Goal: Task Accomplishment & Management: Complete application form

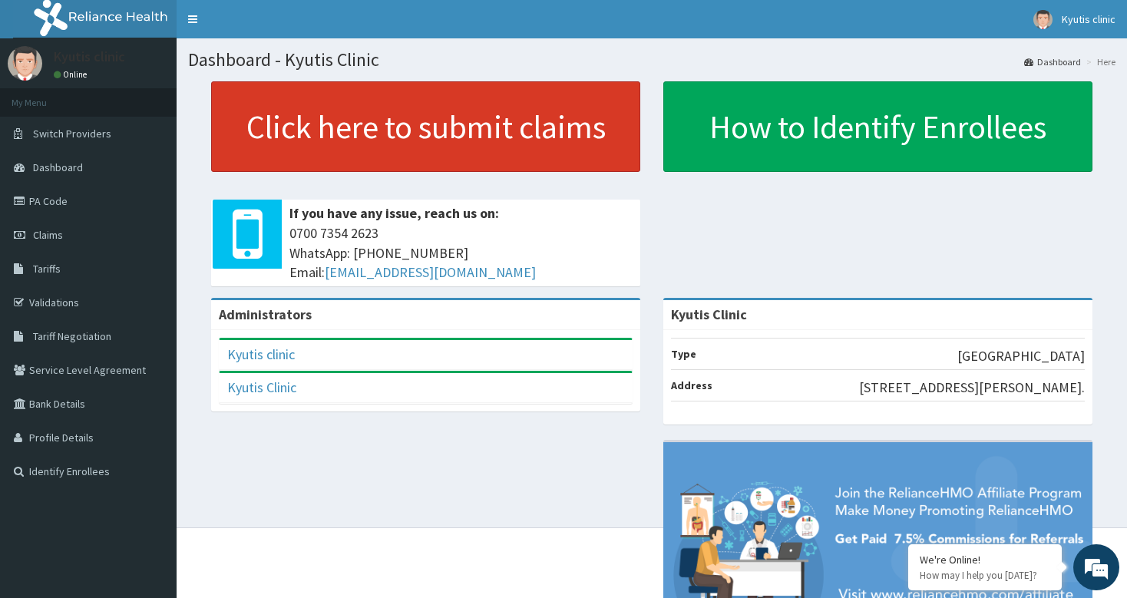
click at [276, 126] on link "Click here to submit claims" at bounding box center [425, 126] width 429 height 91
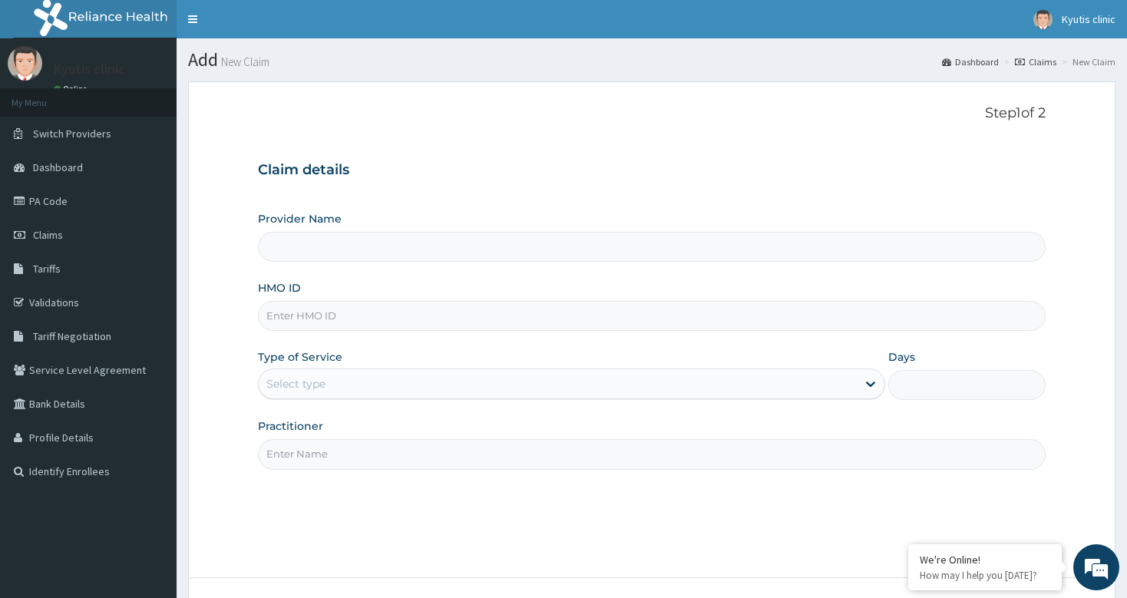
type input "Kyutis Clinic"
click at [341, 246] on input "Kyutis Clinic" at bounding box center [651, 247] width 787 height 30
click at [319, 324] on input "HMO ID" at bounding box center [651, 316] width 787 height 30
type input "ssn/10398/a"
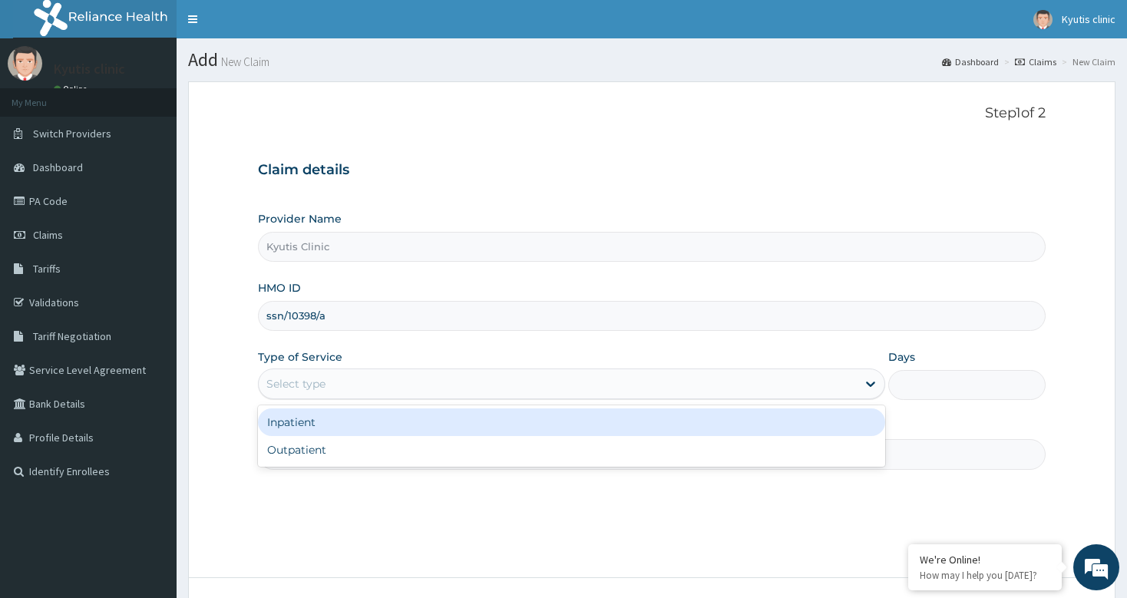
click at [347, 385] on div "Select type" at bounding box center [558, 384] width 598 height 25
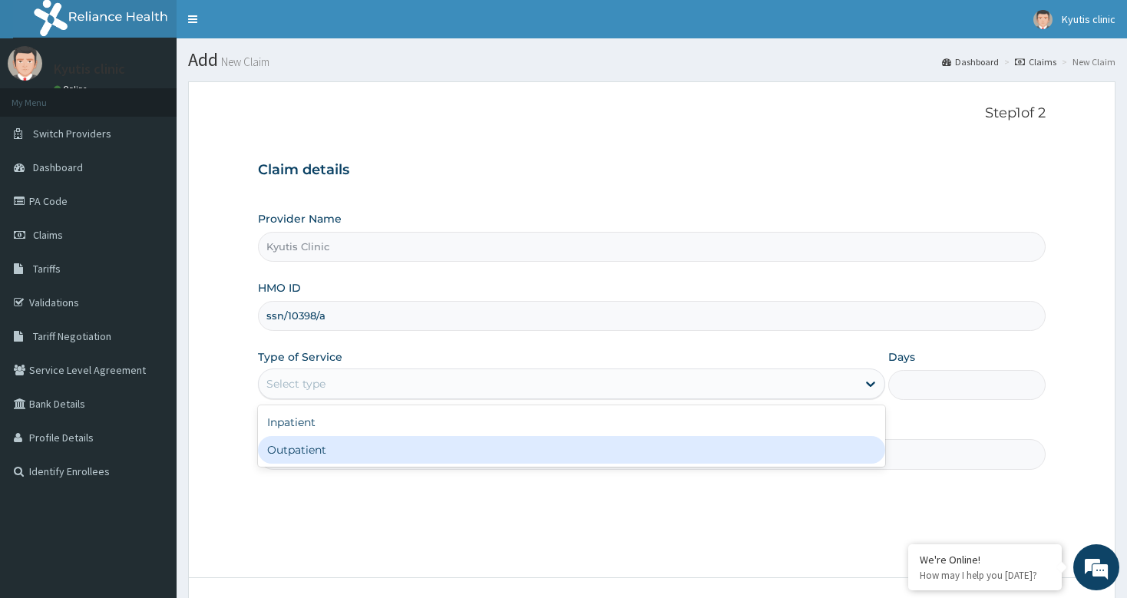
click at [322, 451] on div "Outpatient" at bounding box center [571, 450] width 627 height 28
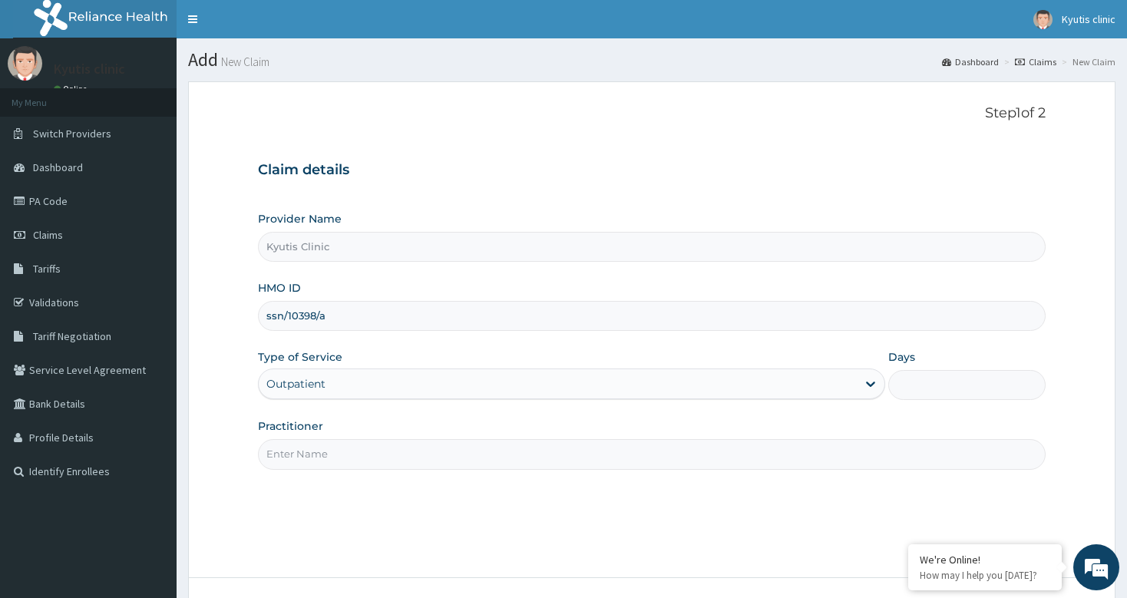
type input "1"
click at [339, 456] on input "Practitioner" at bounding box center [651, 454] width 787 height 30
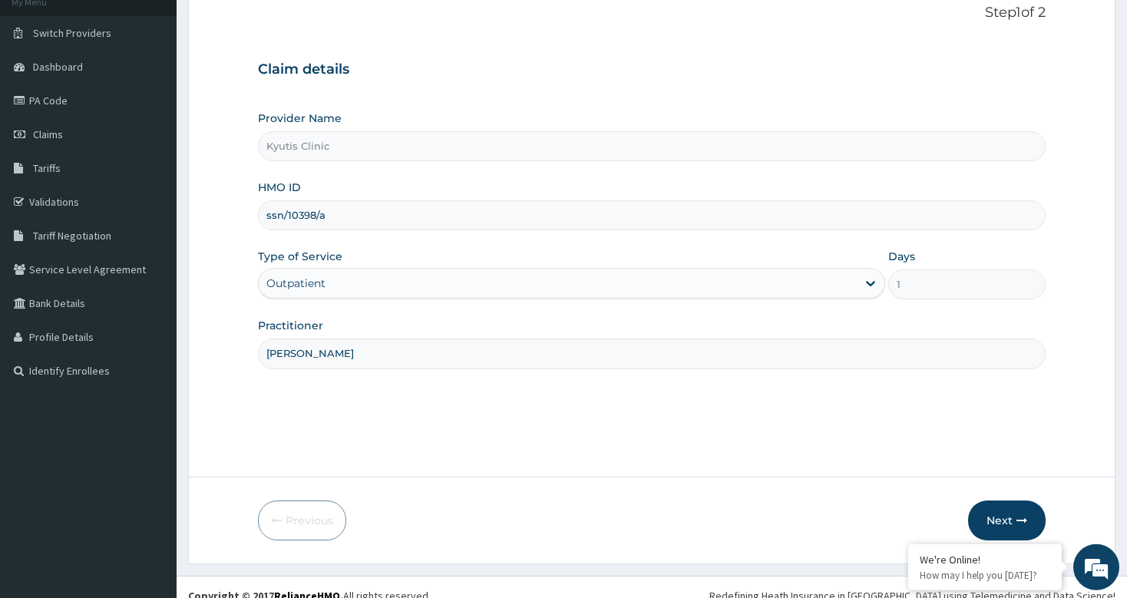
scroll to position [117, 0]
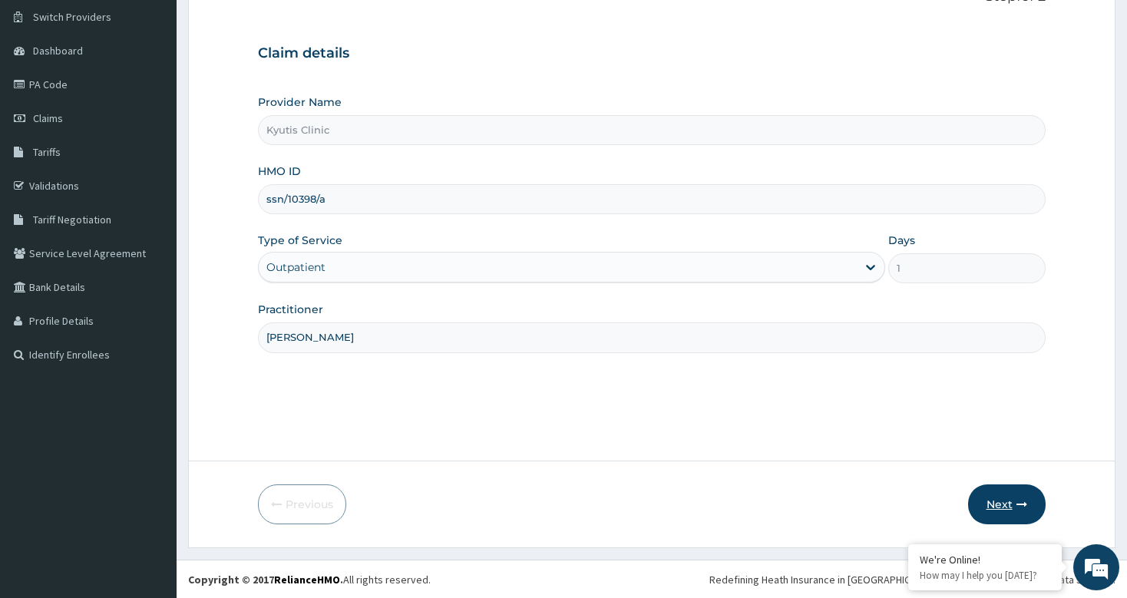
type input "[PERSON_NAME]"
click at [997, 503] on button "Next" at bounding box center [1007, 505] width 78 height 40
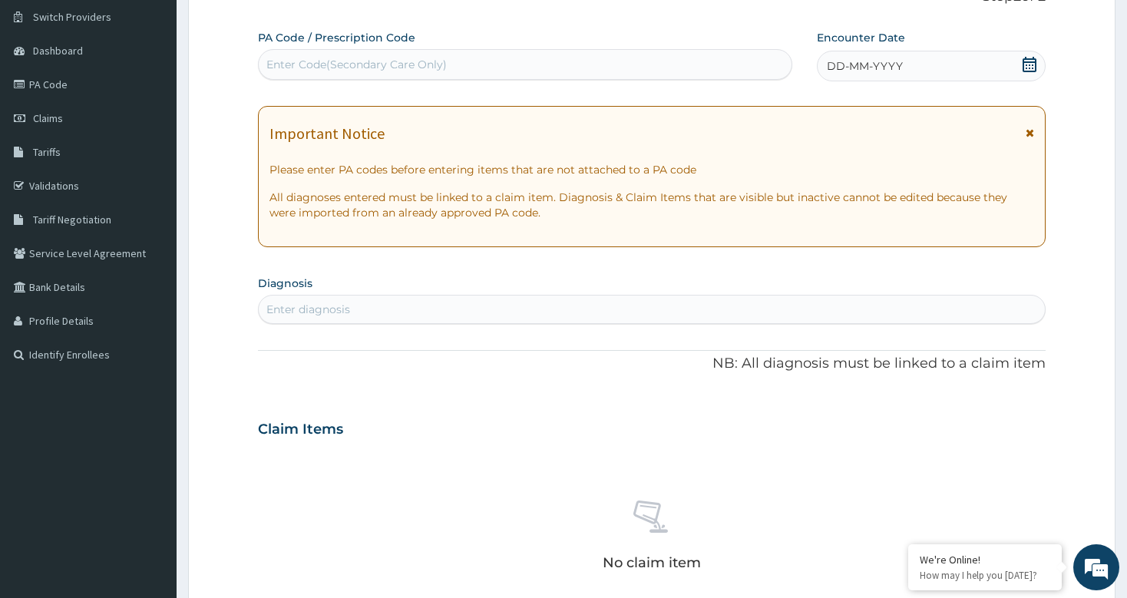
click at [328, 55] on div "Enter Code(Secondary Care Only)" at bounding box center [525, 64] width 532 height 25
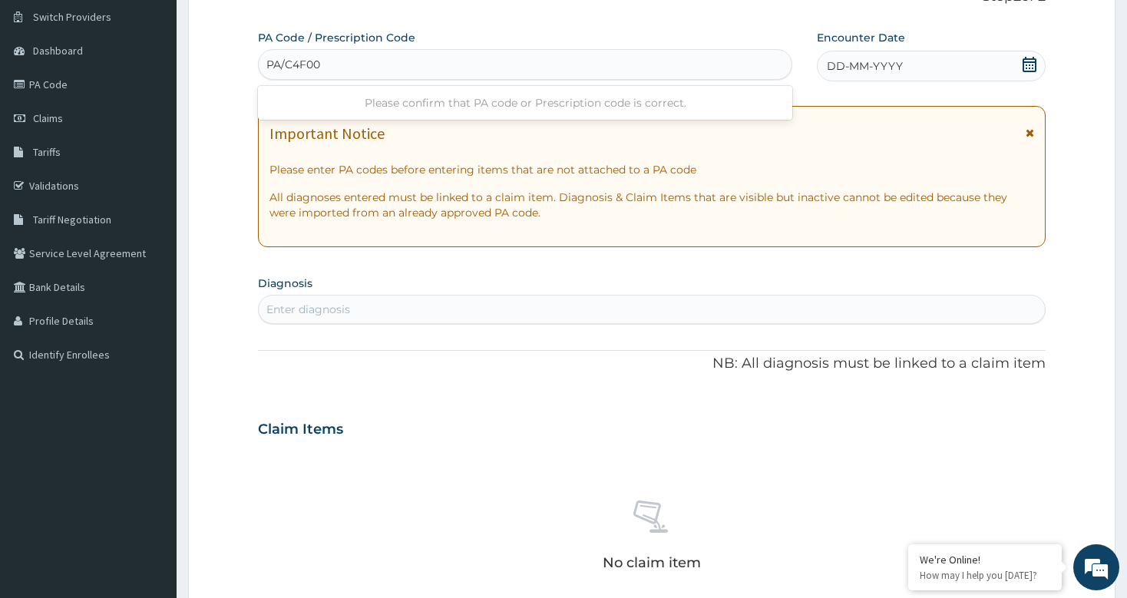
type input "PA/C4F00F"
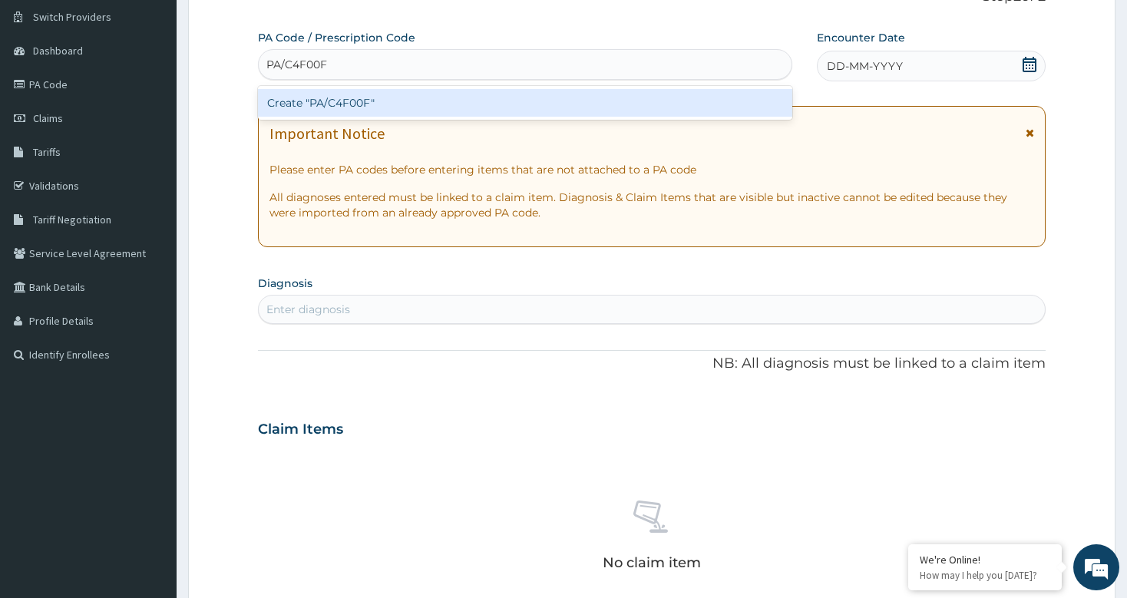
click at [353, 100] on div "Create "PA/C4F00F"" at bounding box center [525, 103] width 534 height 28
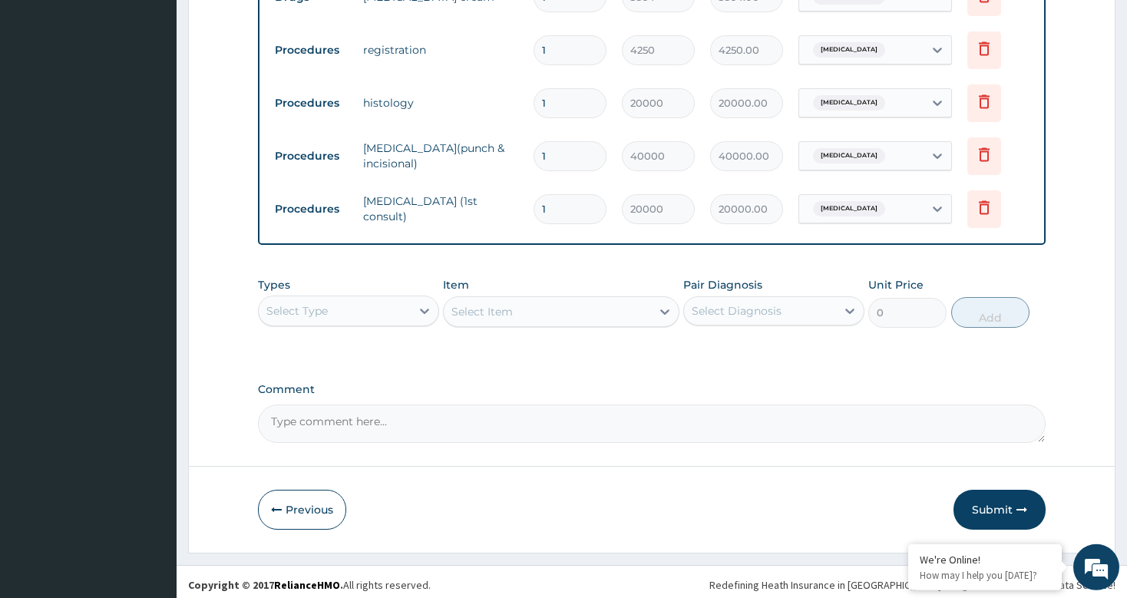
scroll to position [645, 0]
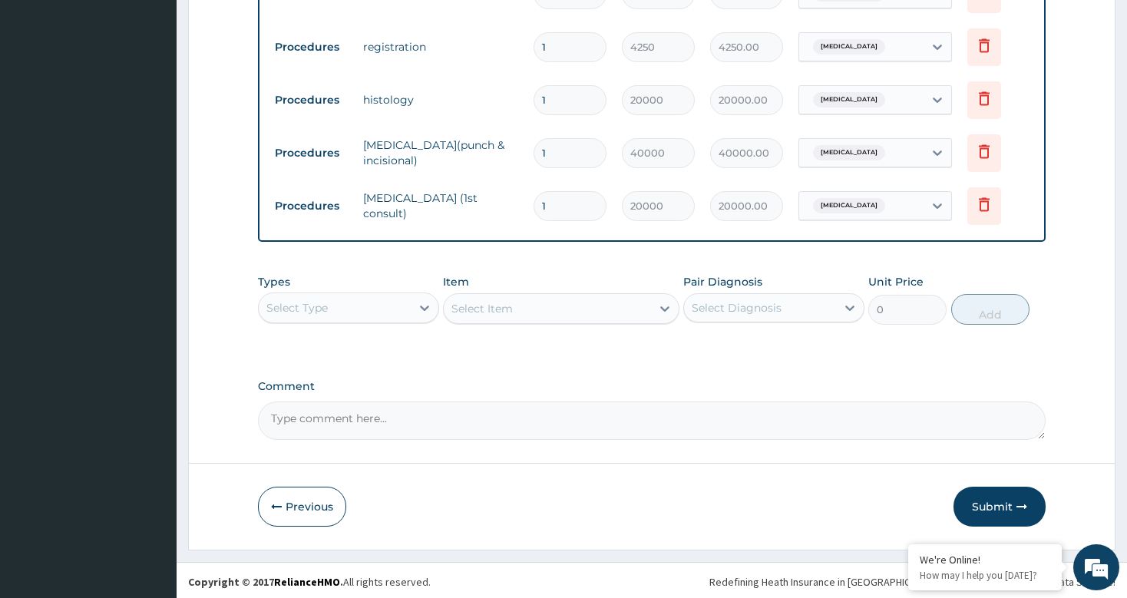
drag, startPoint x: 1134, startPoint y: 590, endPoint x: 981, endPoint y: 501, distance: 177.3
click at [981, 501] on button "Submit" at bounding box center [1000, 507] width 92 height 40
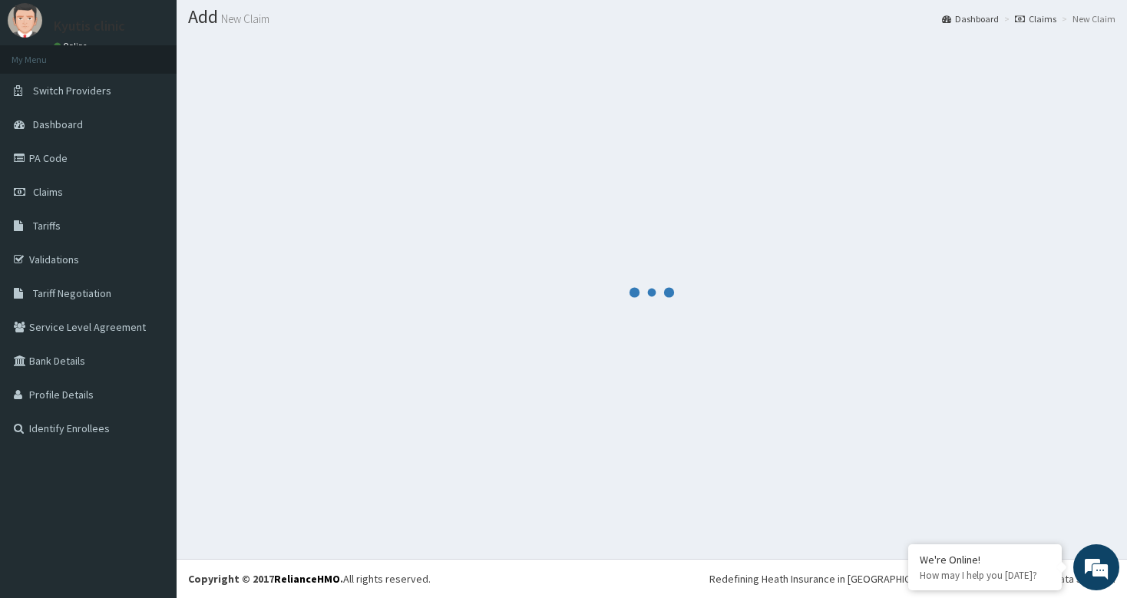
scroll to position [42, 0]
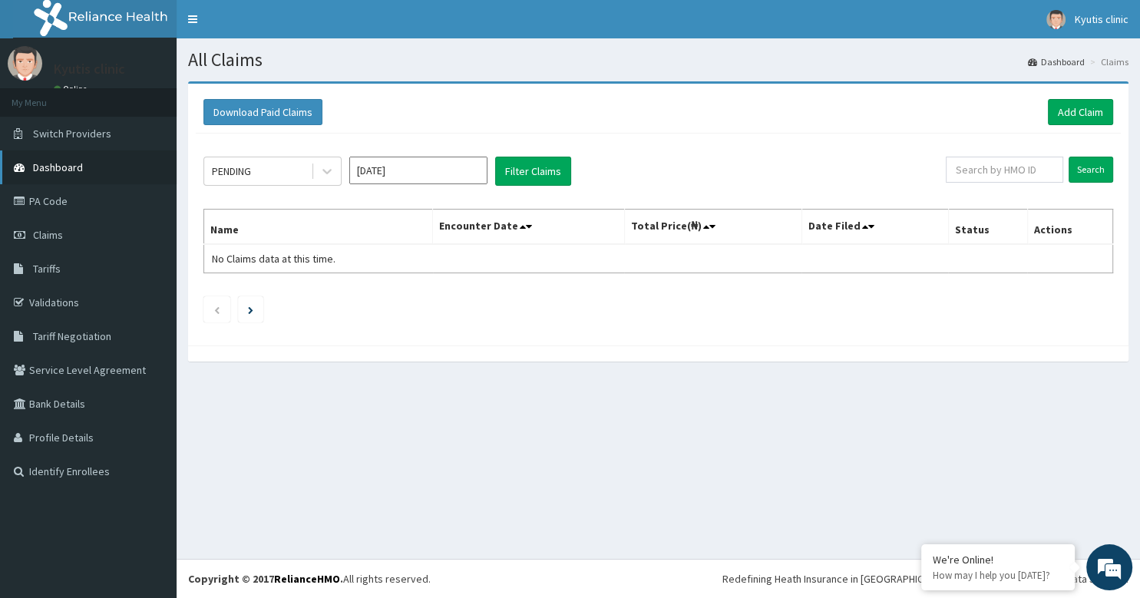
click at [64, 164] on span "Dashboard" at bounding box center [58, 167] width 50 height 14
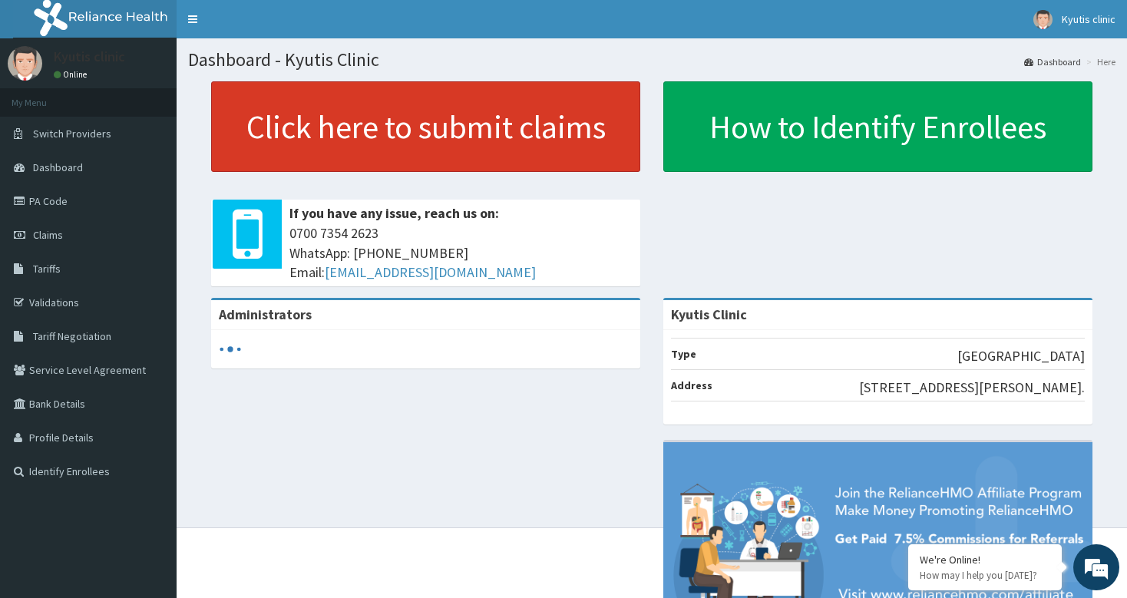
click at [316, 143] on link "Click here to submit claims" at bounding box center [425, 126] width 429 height 91
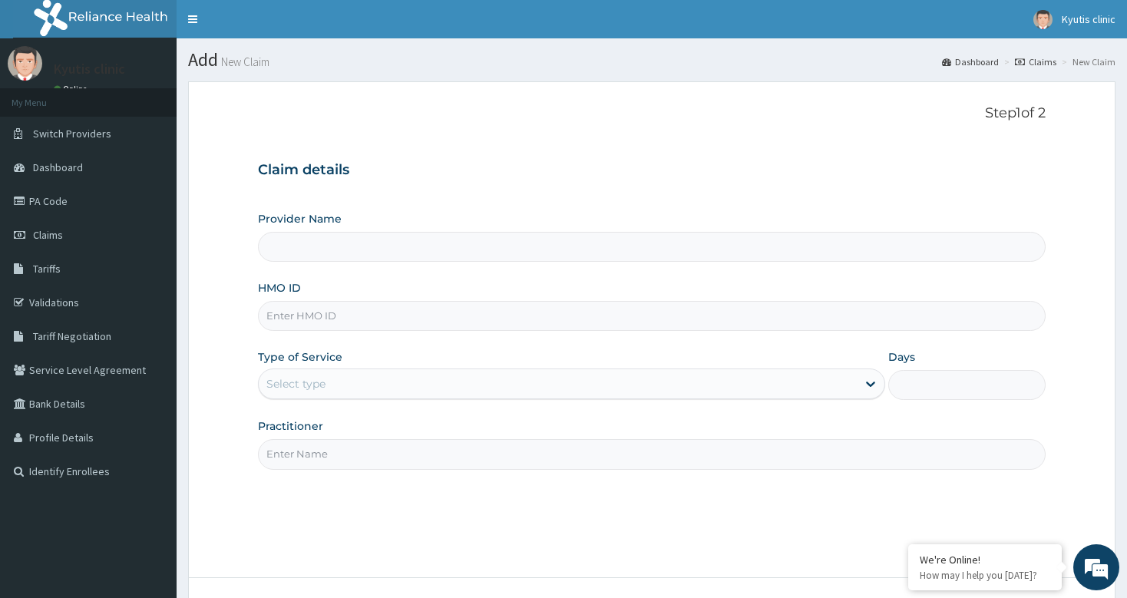
click at [322, 321] on input "HMO ID" at bounding box center [651, 316] width 787 height 30
type input "Kyutis Clinic"
type input "axi/10002/b"
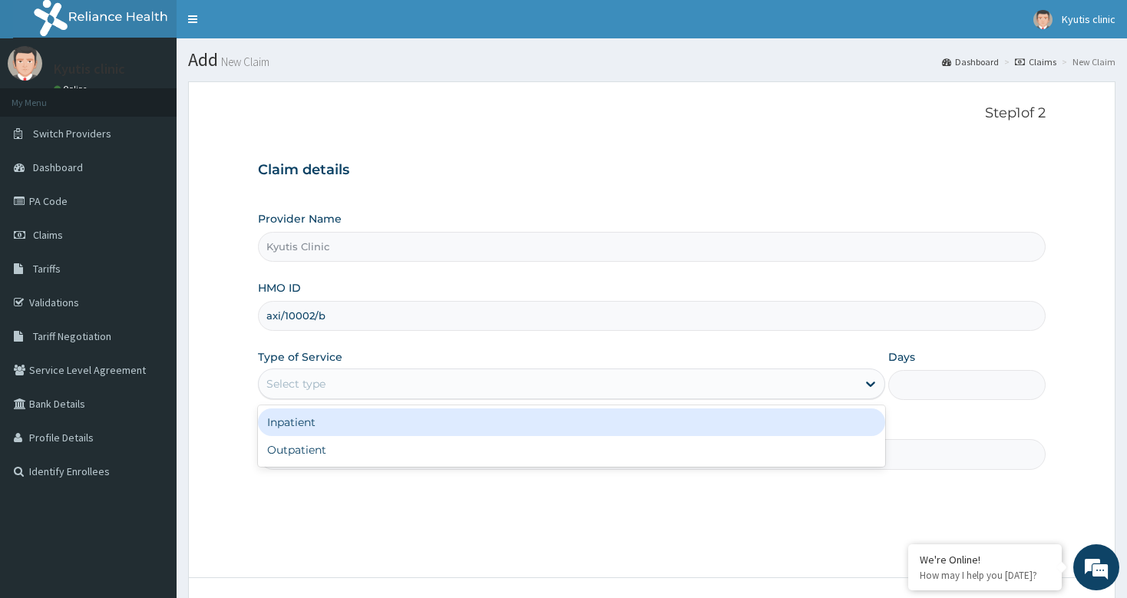
click at [333, 379] on div "Select type" at bounding box center [558, 384] width 598 height 25
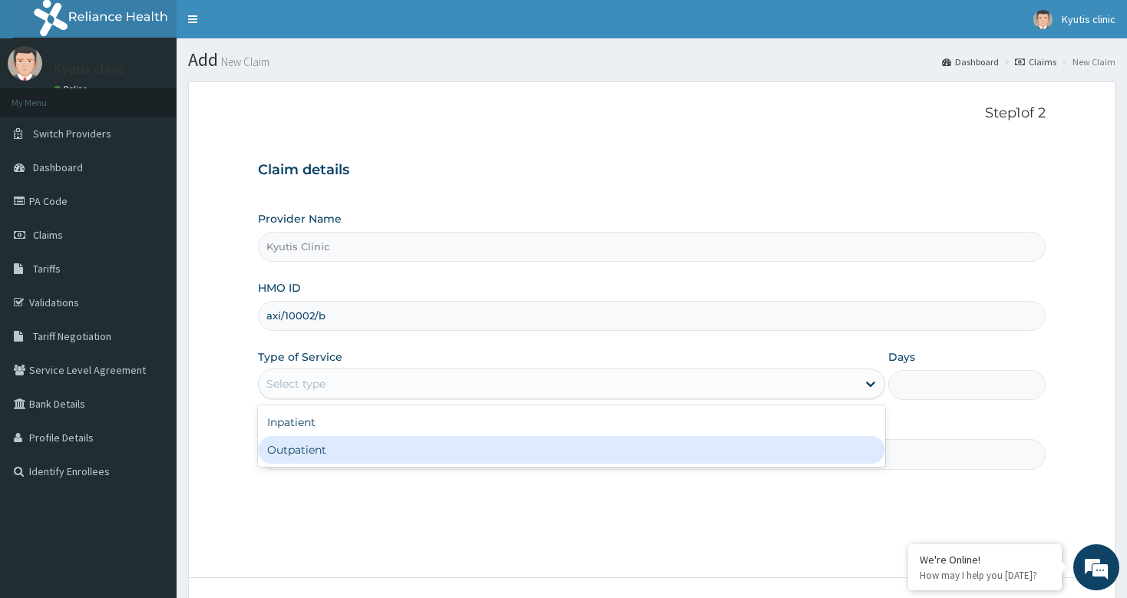
click at [316, 453] on div "Outpatient" at bounding box center [571, 450] width 627 height 28
type input "1"
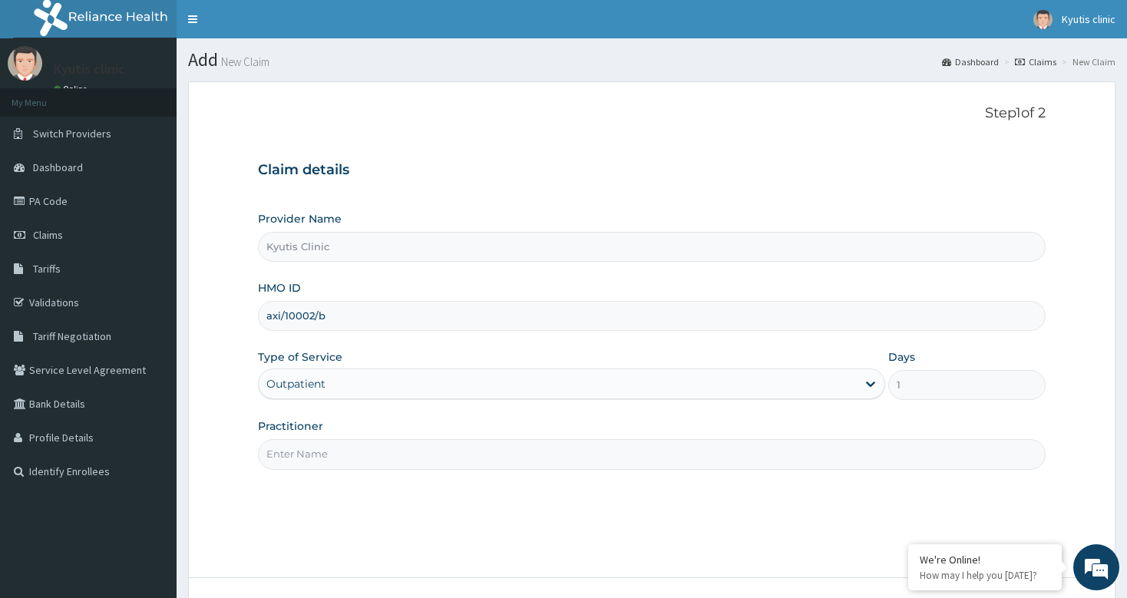
click at [325, 456] on input "Practitioner" at bounding box center [651, 454] width 787 height 30
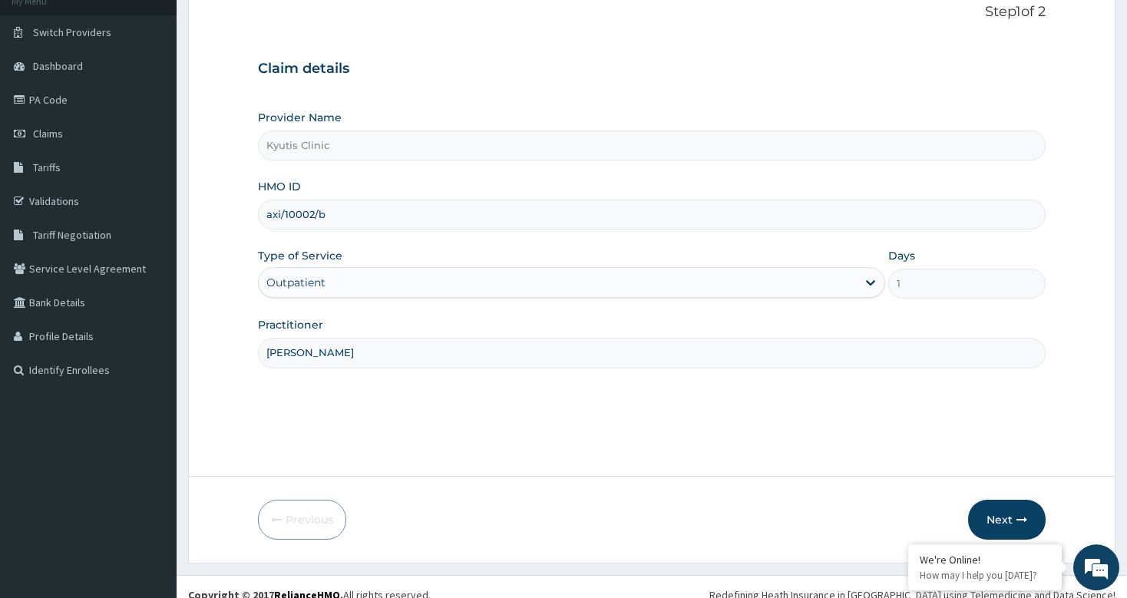
scroll to position [117, 0]
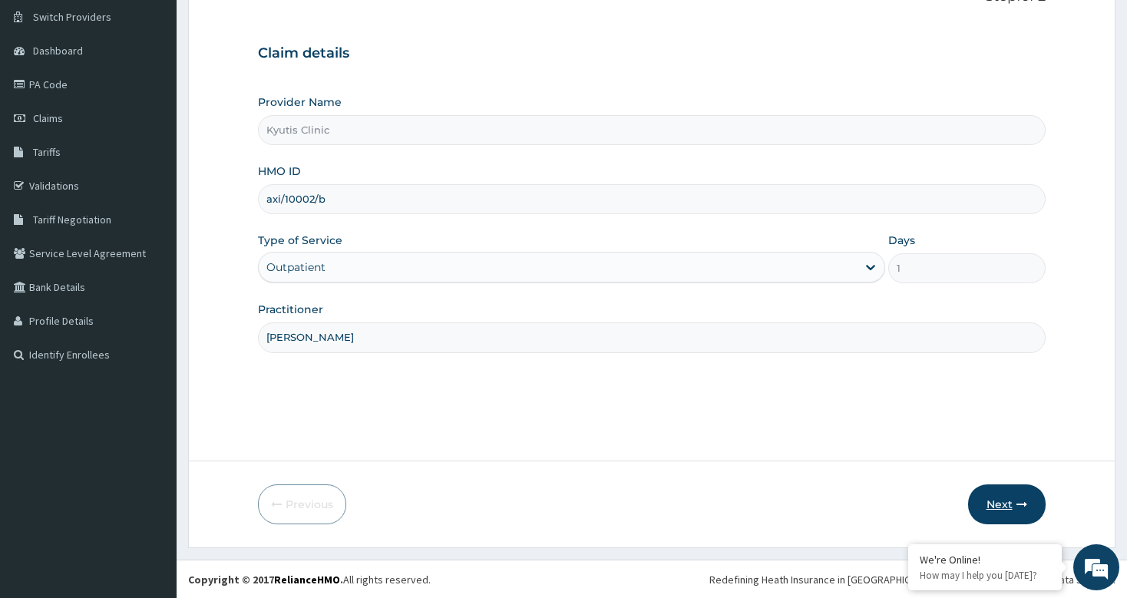
type input "[PERSON_NAME]"
click at [1011, 497] on button "Next" at bounding box center [1007, 505] width 78 height 40
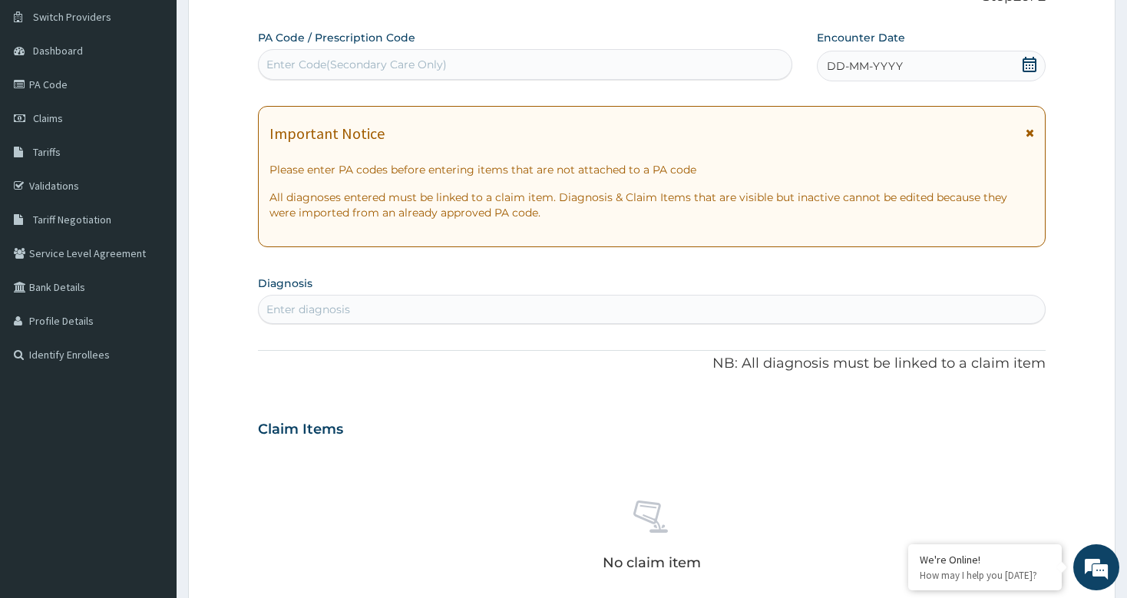
click at [290, 63] on div "Enter Code(Secondary Care Only)" at bounding box center [356, 64] width 180 height 15
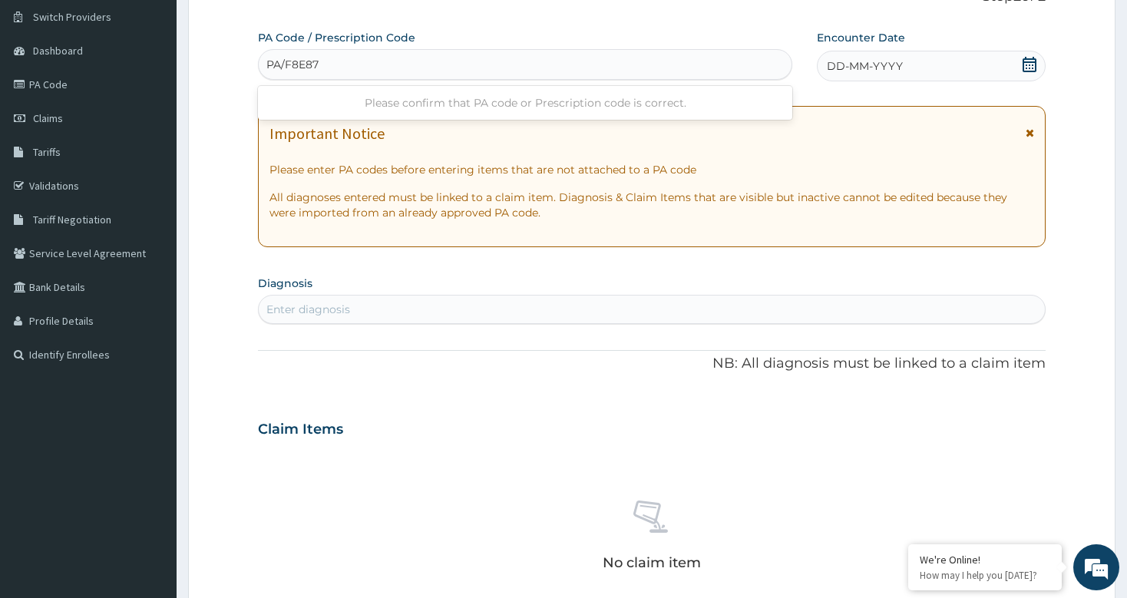
type input "PA/F8E871"
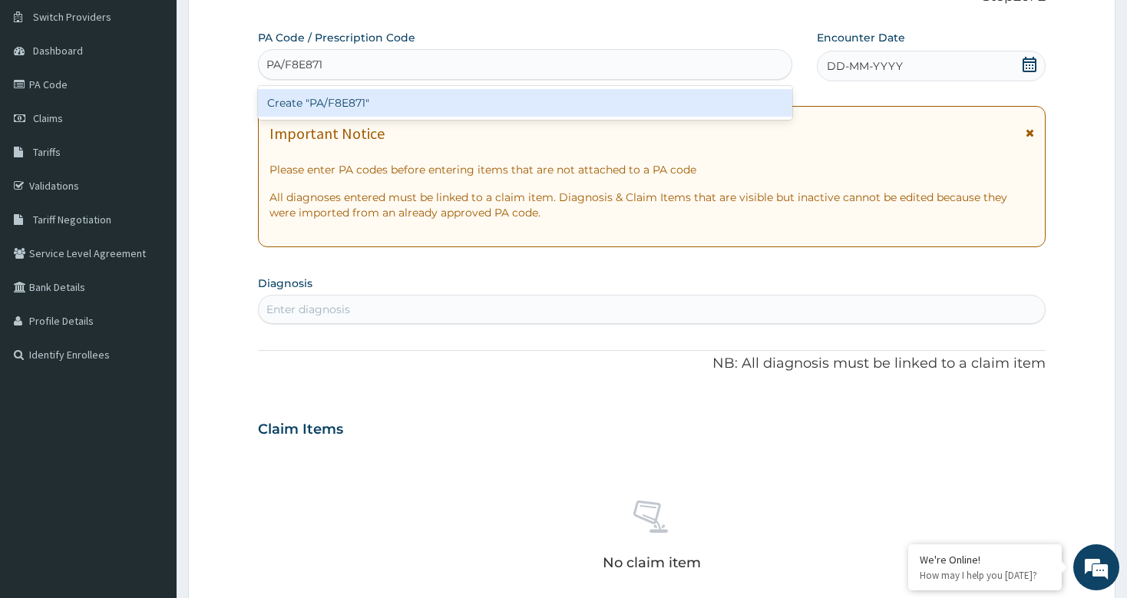
click at [309, 98] on div "Create "PA/F8E871"" at bounding box center [525, 103] width 534 height 28
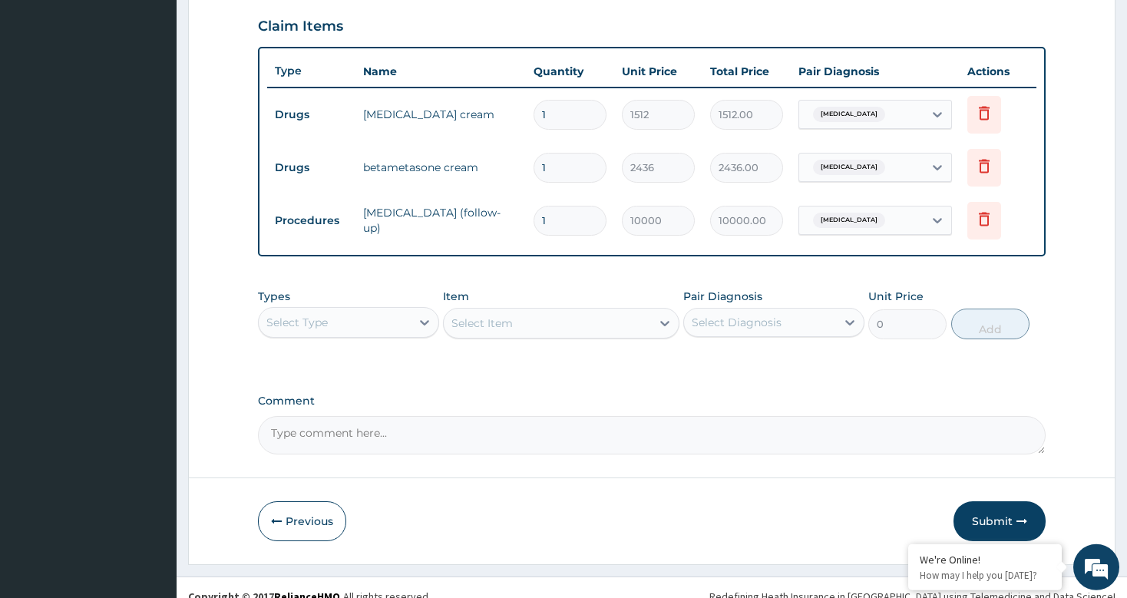
scroll to position [539, 0]
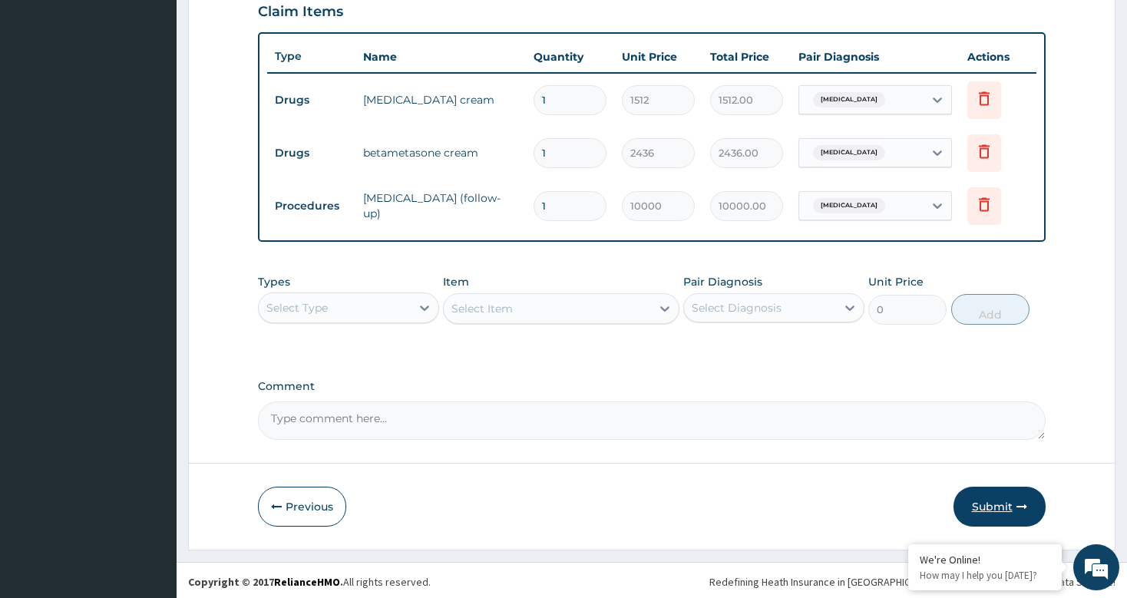
click at [1008, 504] on button "Submit" at bounding box center [1000, 507] width 92 height 40
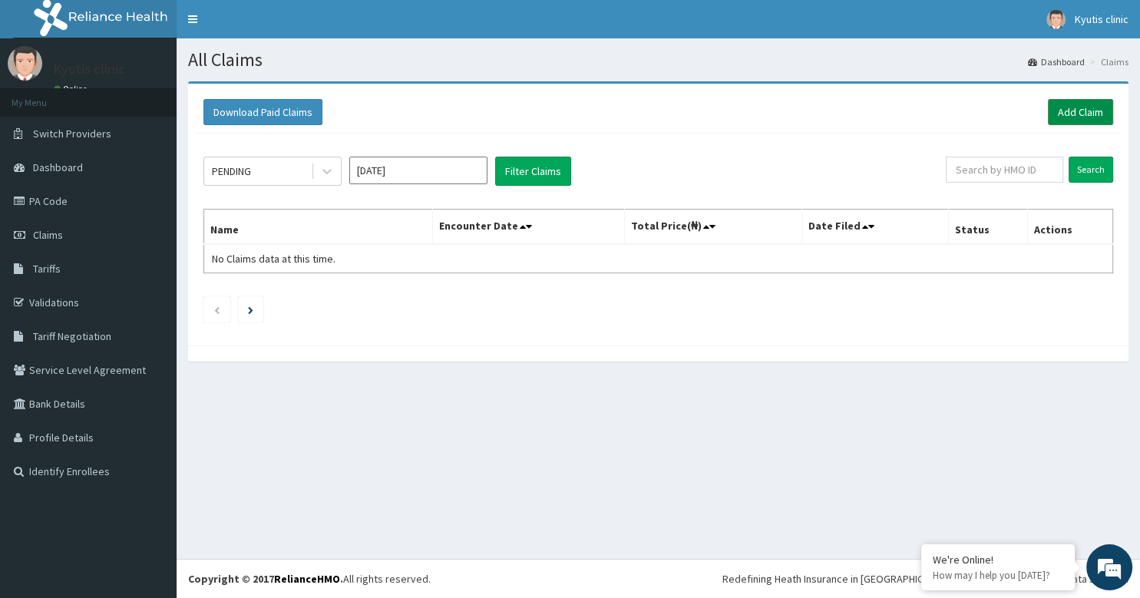
click at [1070, 107] on link "Add Claim" at bounding box center [1080, 112] width 65 height 26
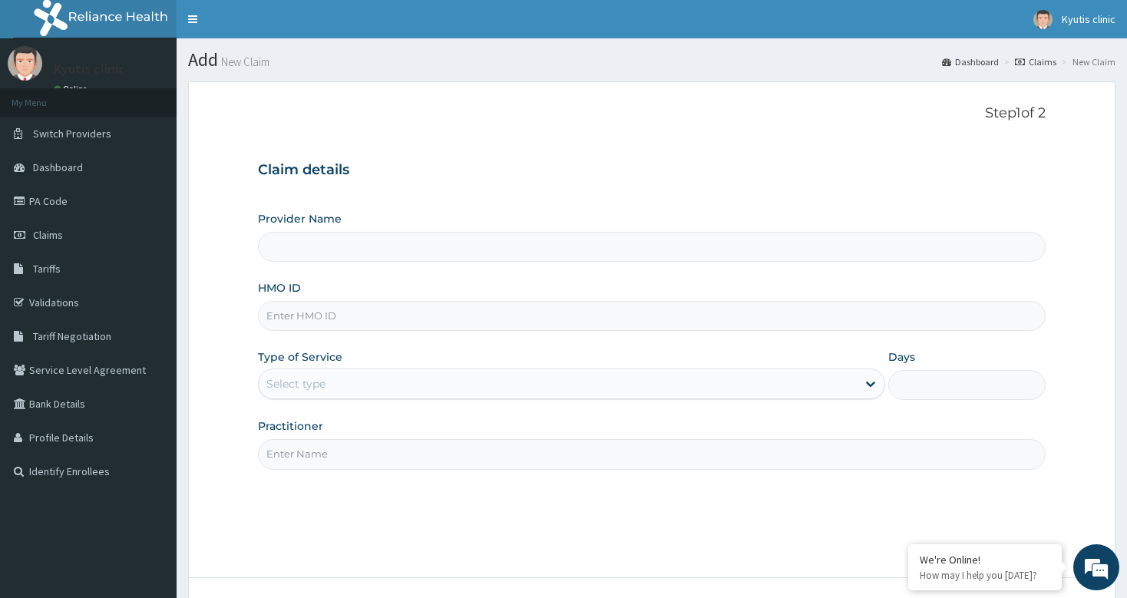
click at [364, 325] on input "HMO ID" at bounding box center [651, 316] width 787 height 30
type input "Kyutis Clinic"
type input "axi/10004/a"
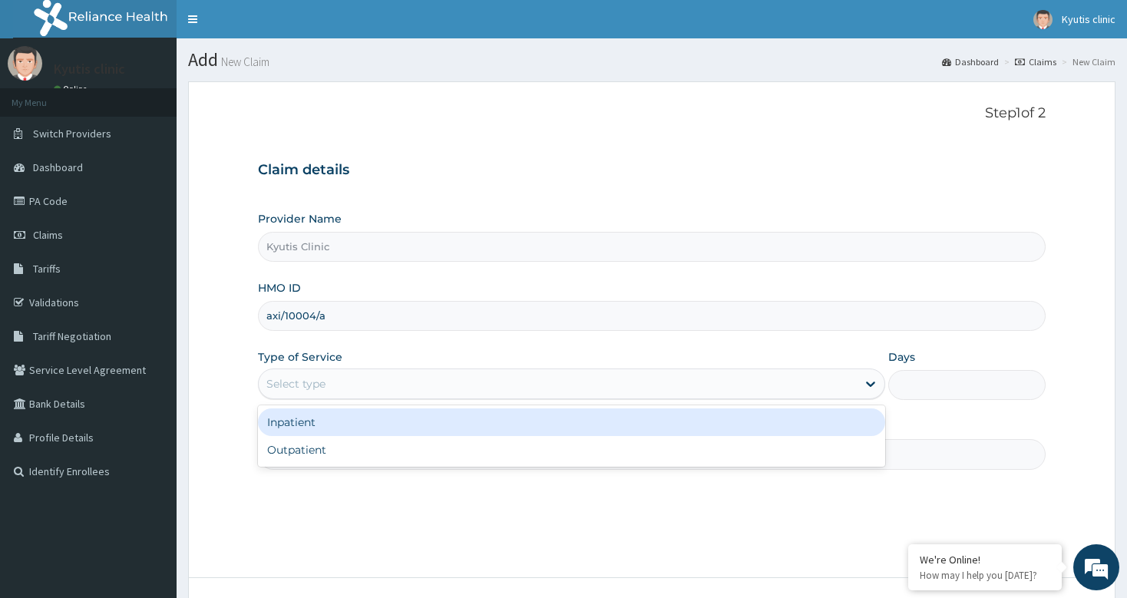
click at [391, 379] on div "Select type" at bounding box center [558, 384] width 598 height 25
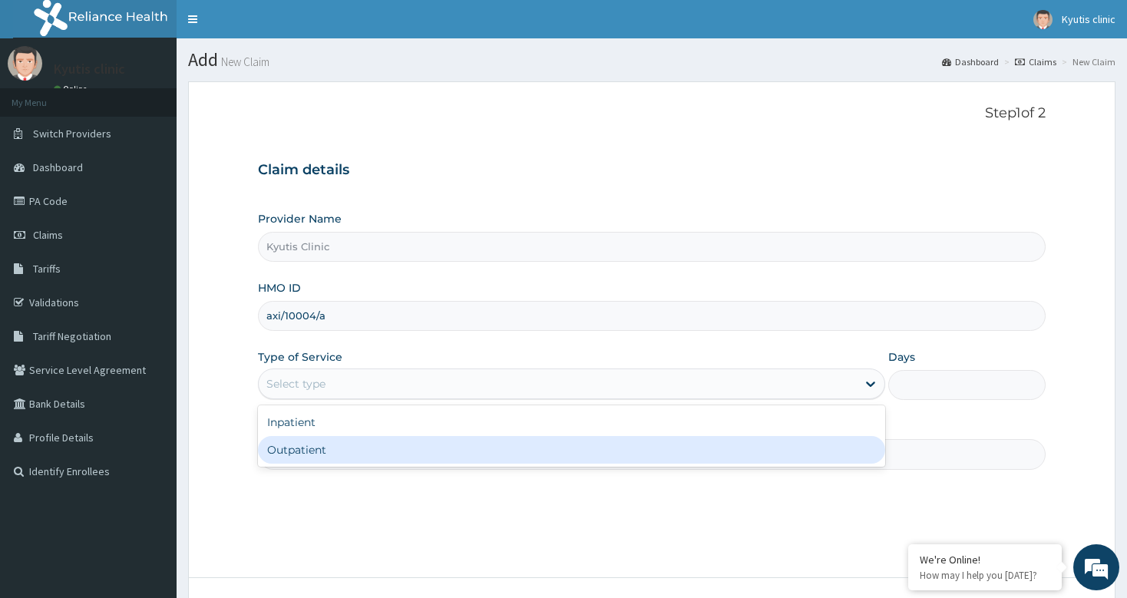
click at [344, 449] on div "Outpatient" at bounding box center [571, 450] width 627 height 28
type input "1"
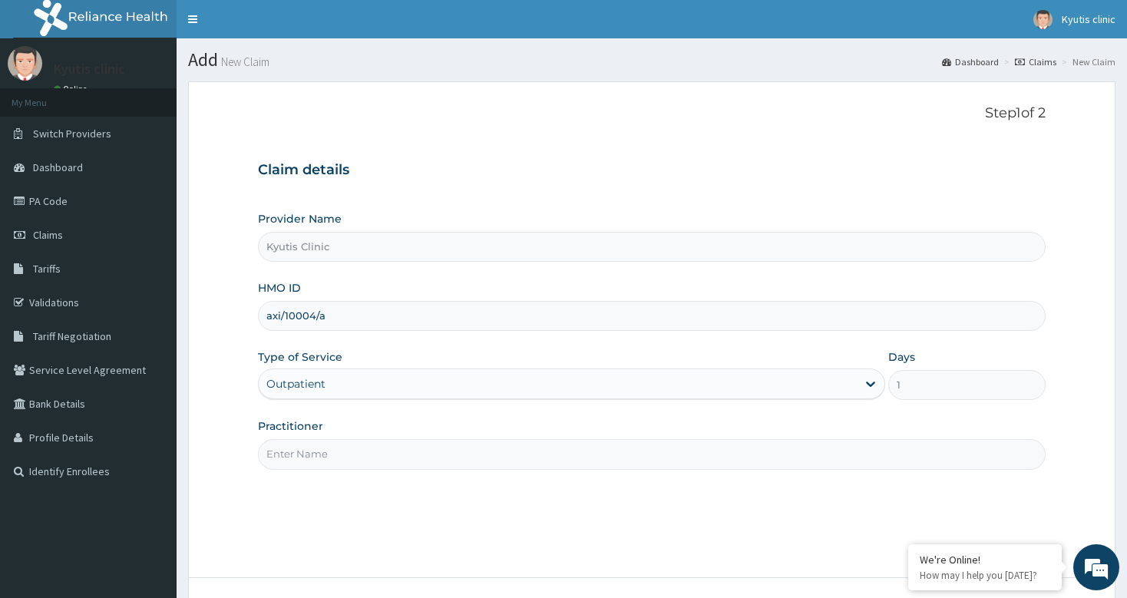
click at [352, 463] on input "Practitioner" at bounding box center [651, 454] width 787 height 30
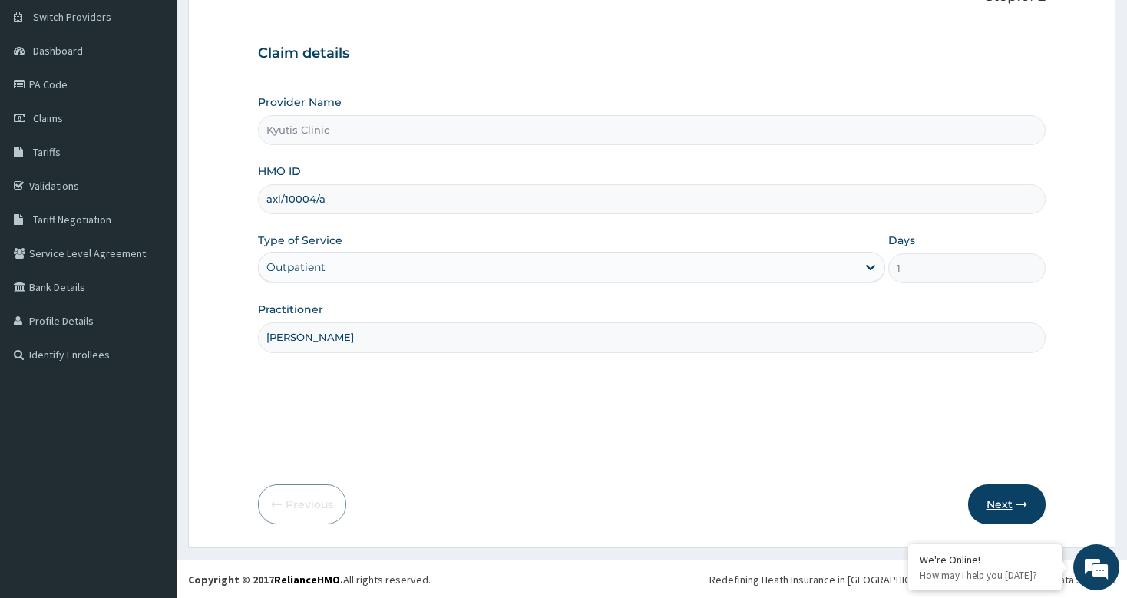
type input "[PERSON_NAME]"
click at [993, 511] on button "Next" at bounding box center [1007, 505] width 78 height 40
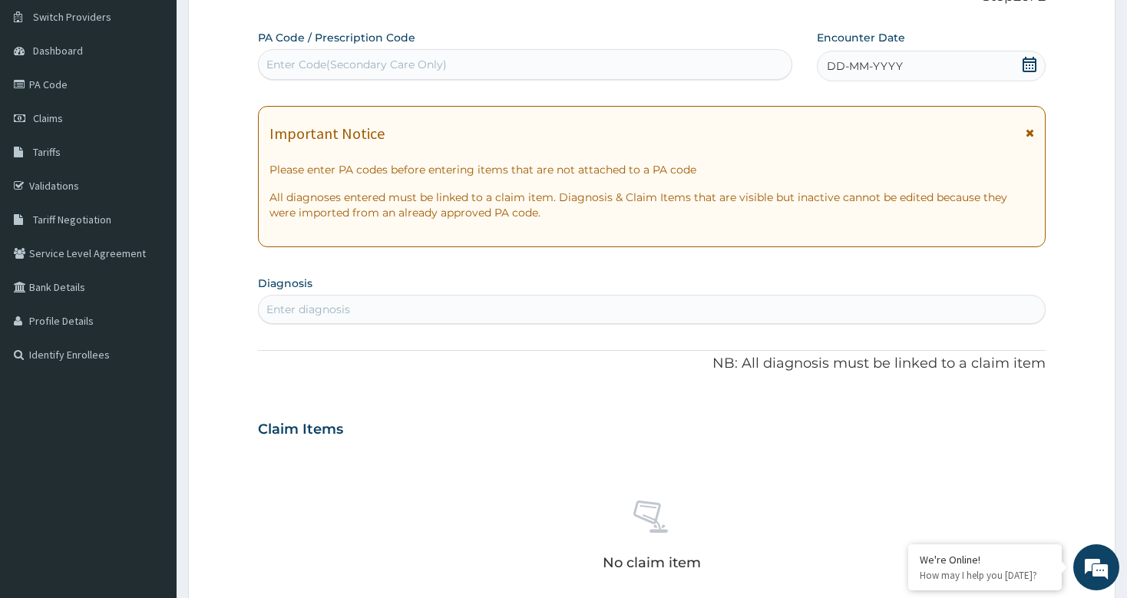
click at [327, 71] on div "Enter Code(Secondary Care Only)" at bounding box center [356, 64] width 180 height 15
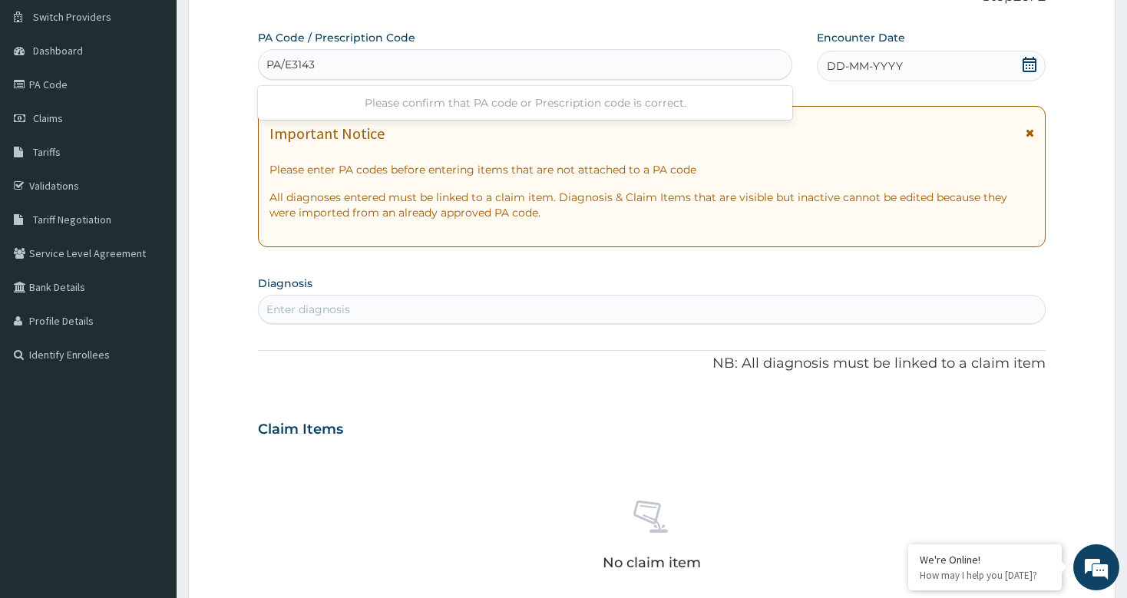
type input "PA/E3143D"
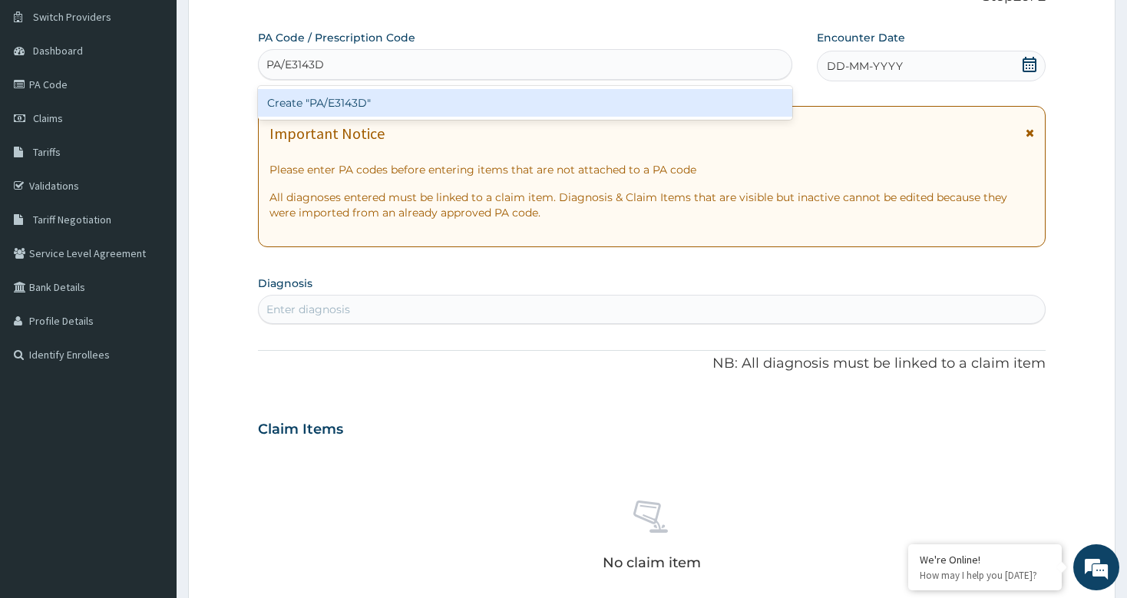
click at [365, 98] on div "Create "PA/E3143D"" at bounding box center [525, 103] width 534 height 28
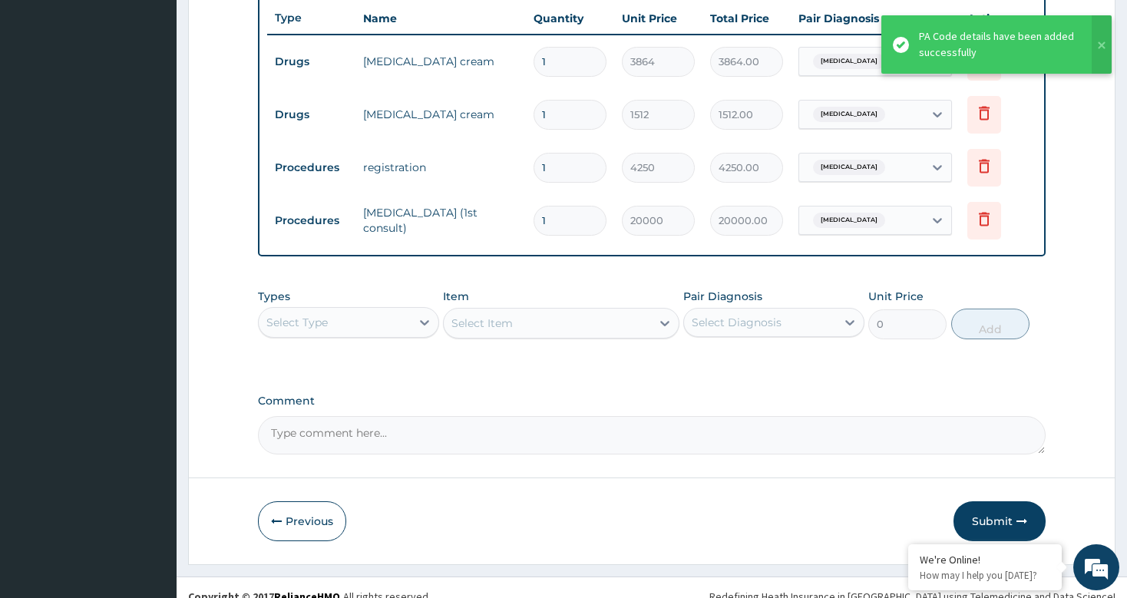
scroll to position [592, 0]
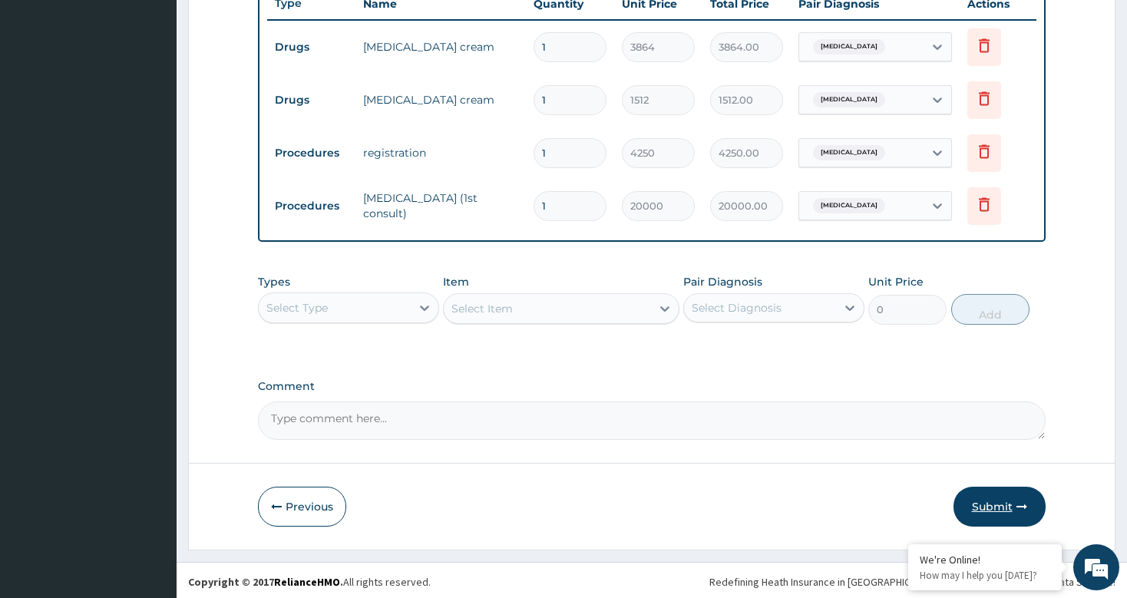
click at [1001, 498] on button "Submit" at bounding box center [1000, 507] width 92 height 40
